Goal: Navigation & Orientation: Find specific page/section

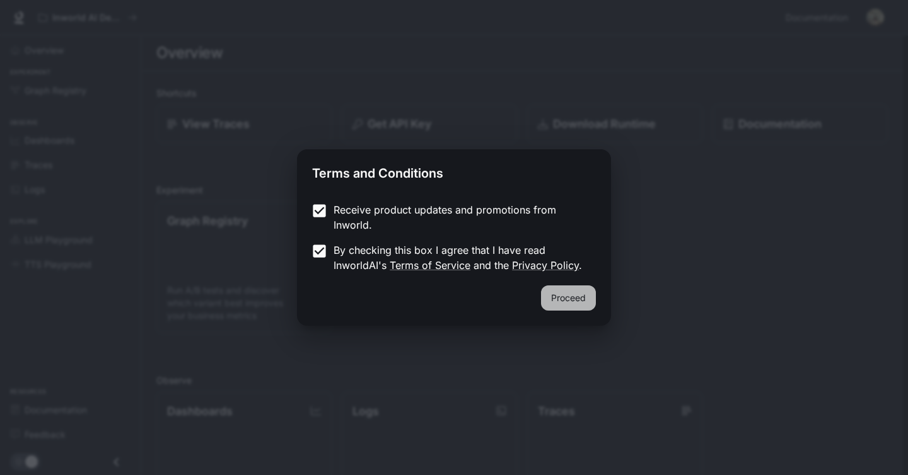
click at [561, 303] on button "Proceed" at bounding box center [568, 298] width 55 height 25
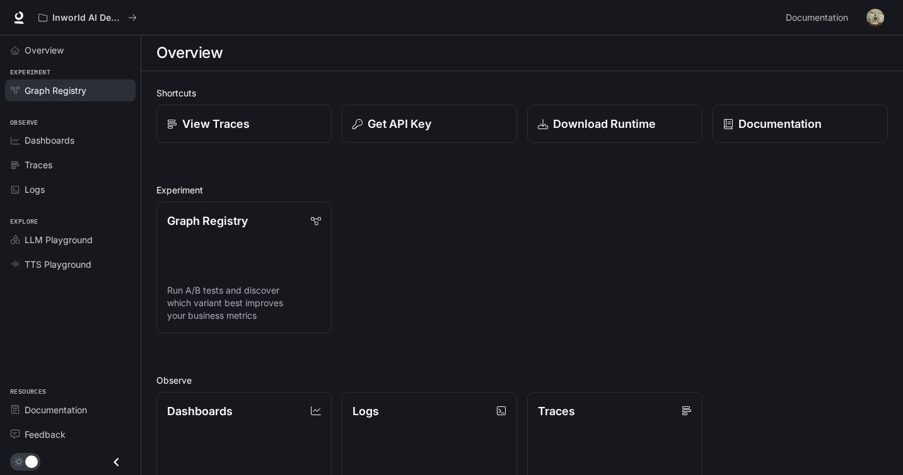
click at [54, 91] on span "Graph Registry" at bounding box center [56, 90] width 62 height 13
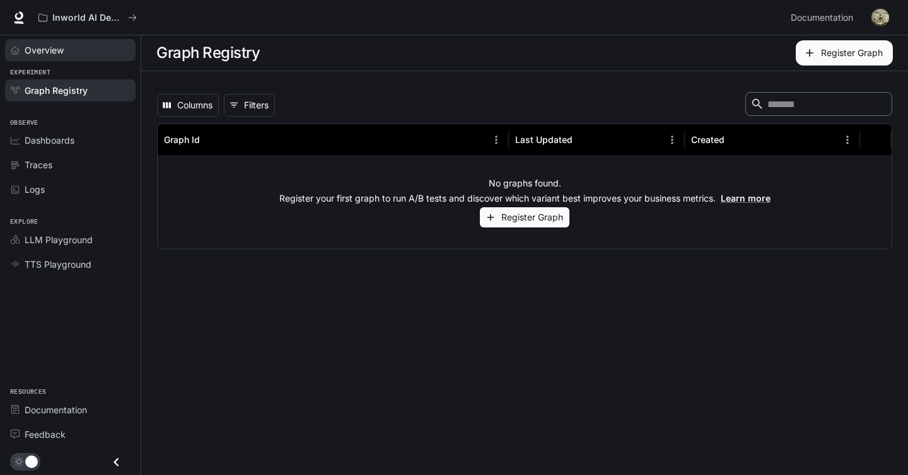
click at [52, 39] on link "Overview" at bounding box center [70, 50] width 130 height 22
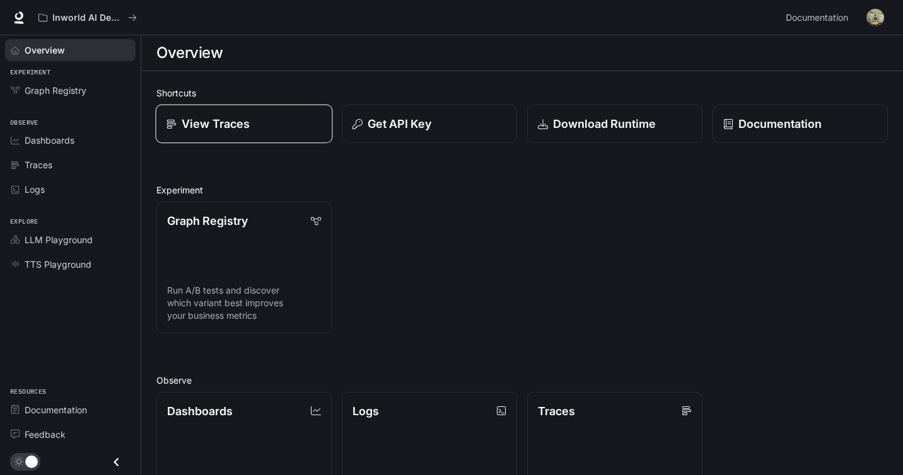
click at [222, 117] on p "View Traces" at bounding box center [216, 123] width 68 height 17
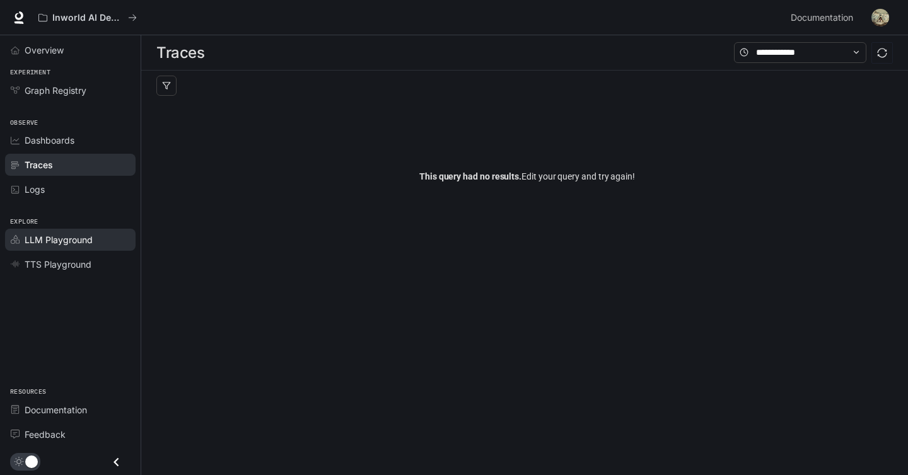
click at [101, 242] on div "LLM Playground" at bounding box center [77, 239] width 105 height 13
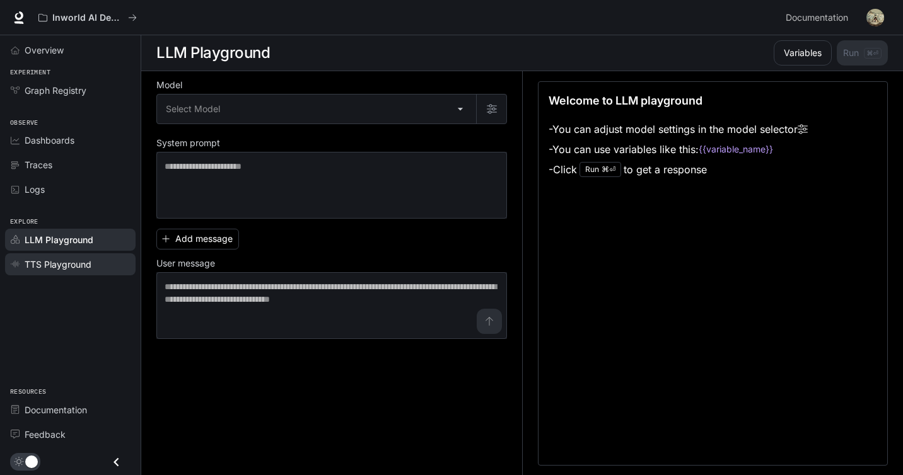
click at [59, 260] on span "TTS Playground" at bounding box center [58, 264] width 67 height 13
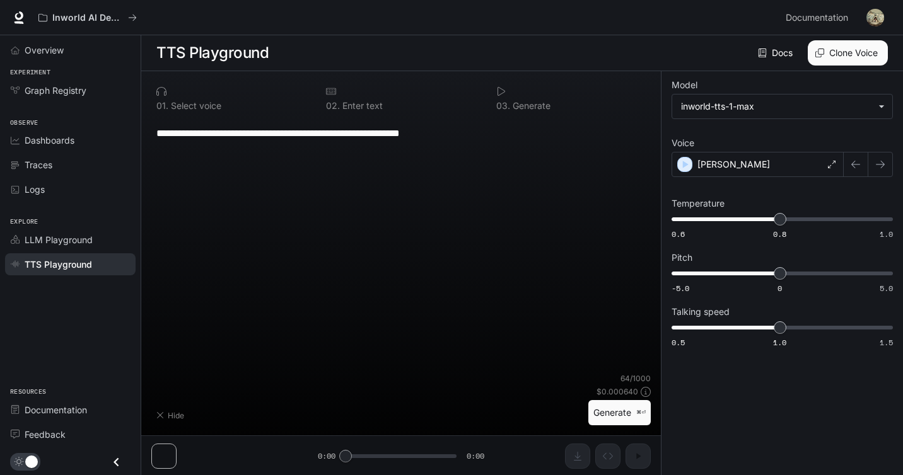
scroll to position [1, 0]
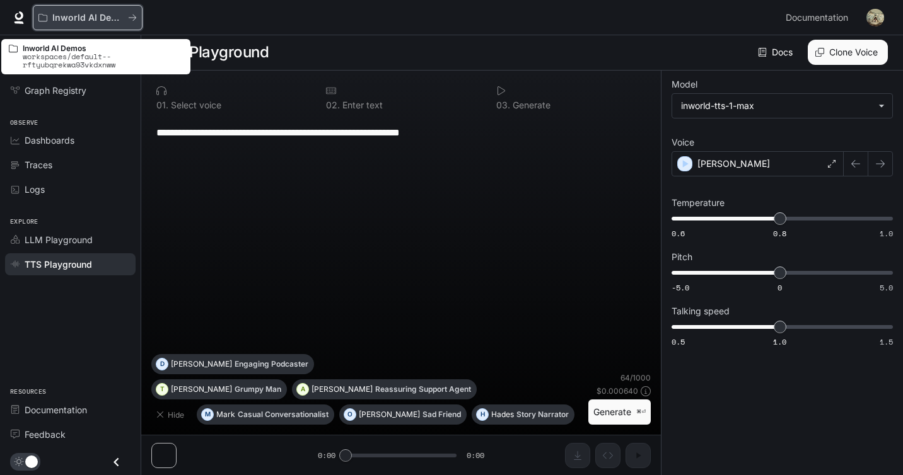
click at [122, 21] on p "Inworld AI Demos" at bounding box center [87, 18] width 71 height 11
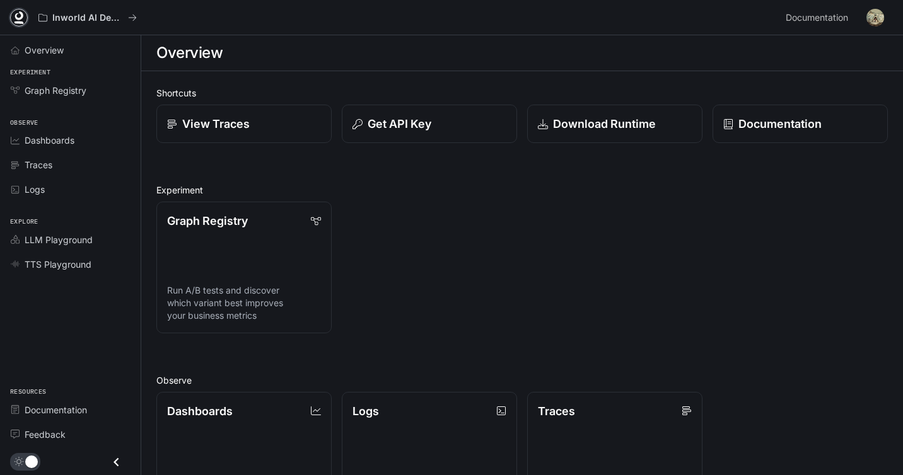
click at [20, 18] on icon at bounding box center [19, 15] width 8 height 9
click at [731, 123] on icon at bounding box center [727, 124] width 10 height 10
